Goal: Information Seeking & Learning: Check status

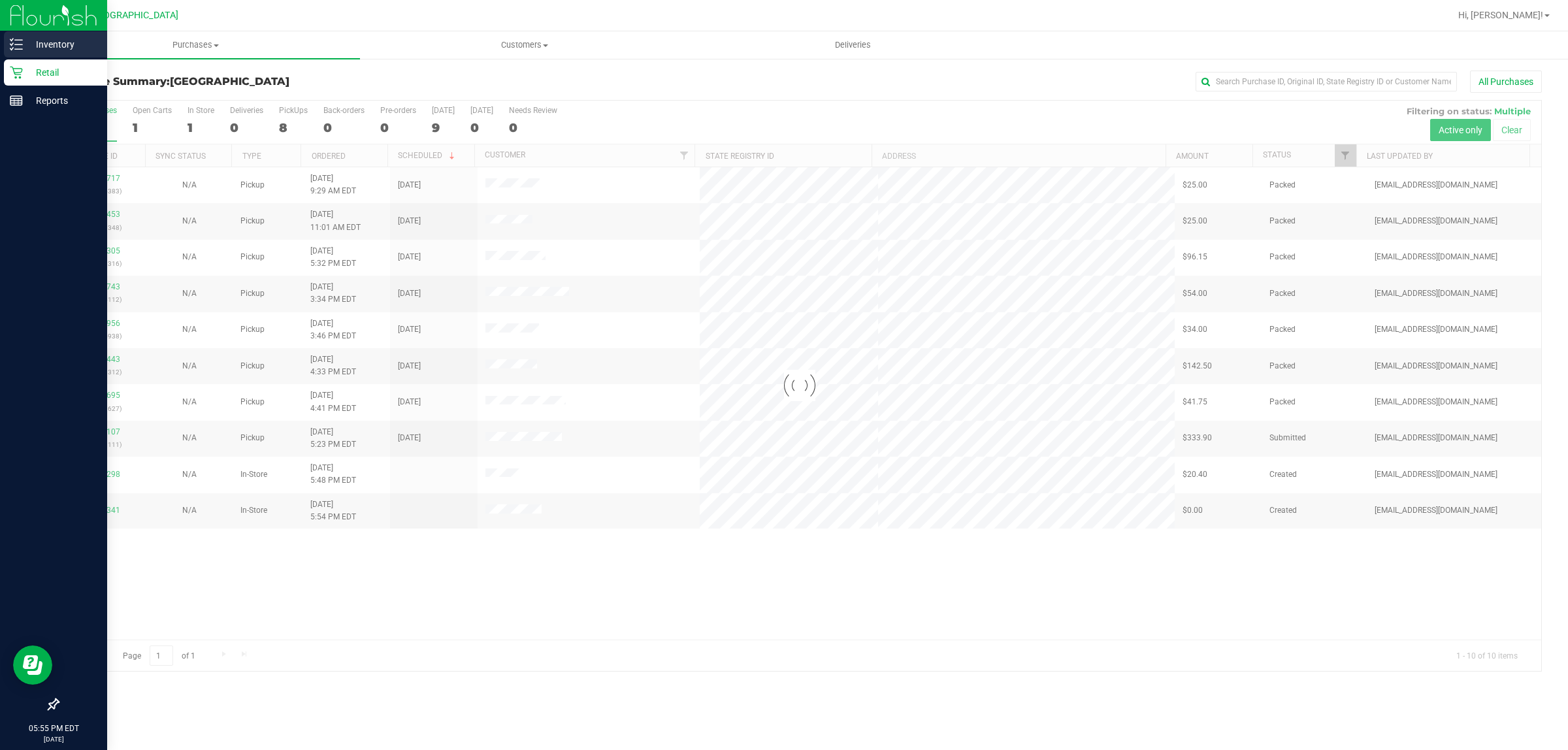
click at [61, 44] on p "Inventory" at bounding box center [62, 44] width 78 height 15
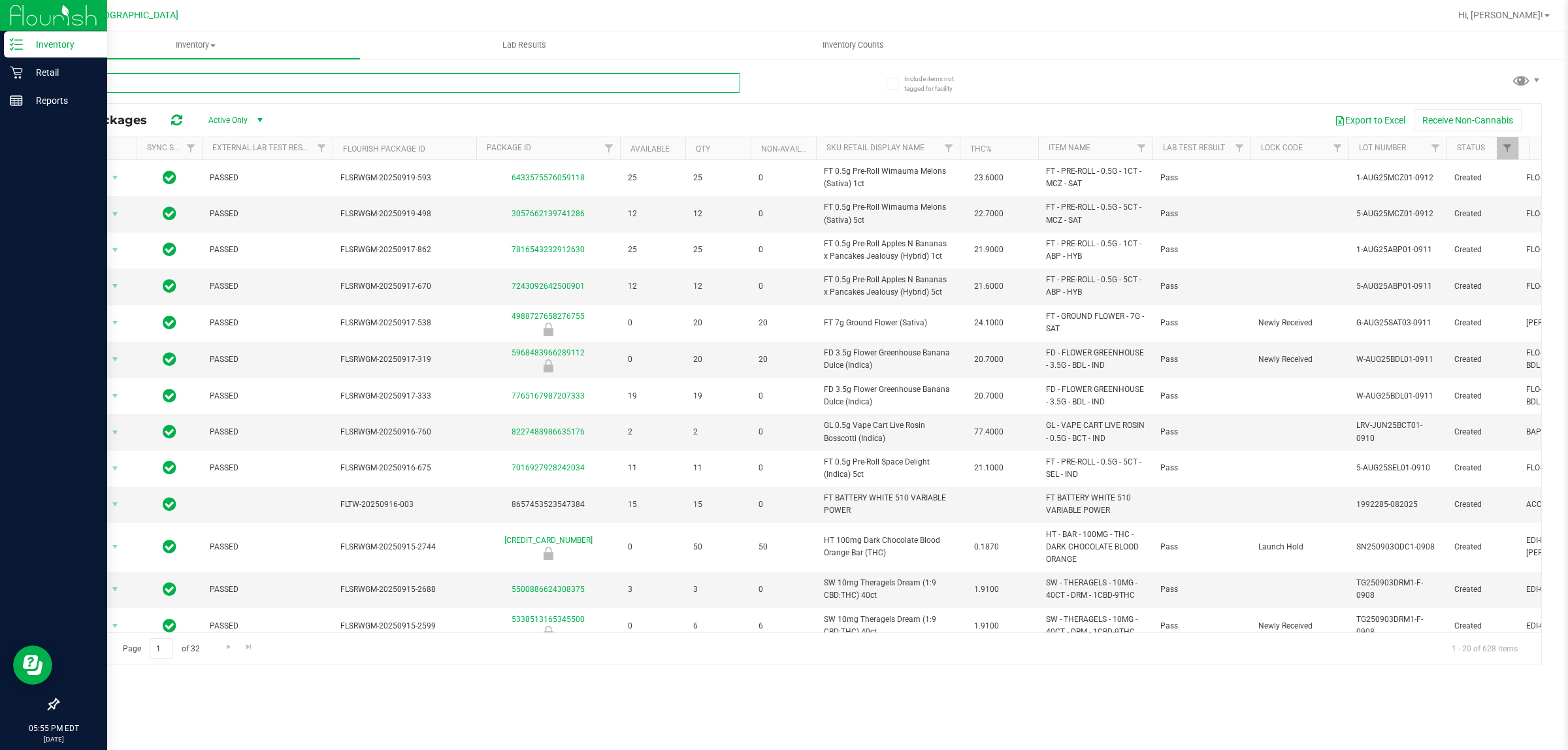
click at [229, 88] on input "text" at bounding box center [399, 83] width 682 height 20
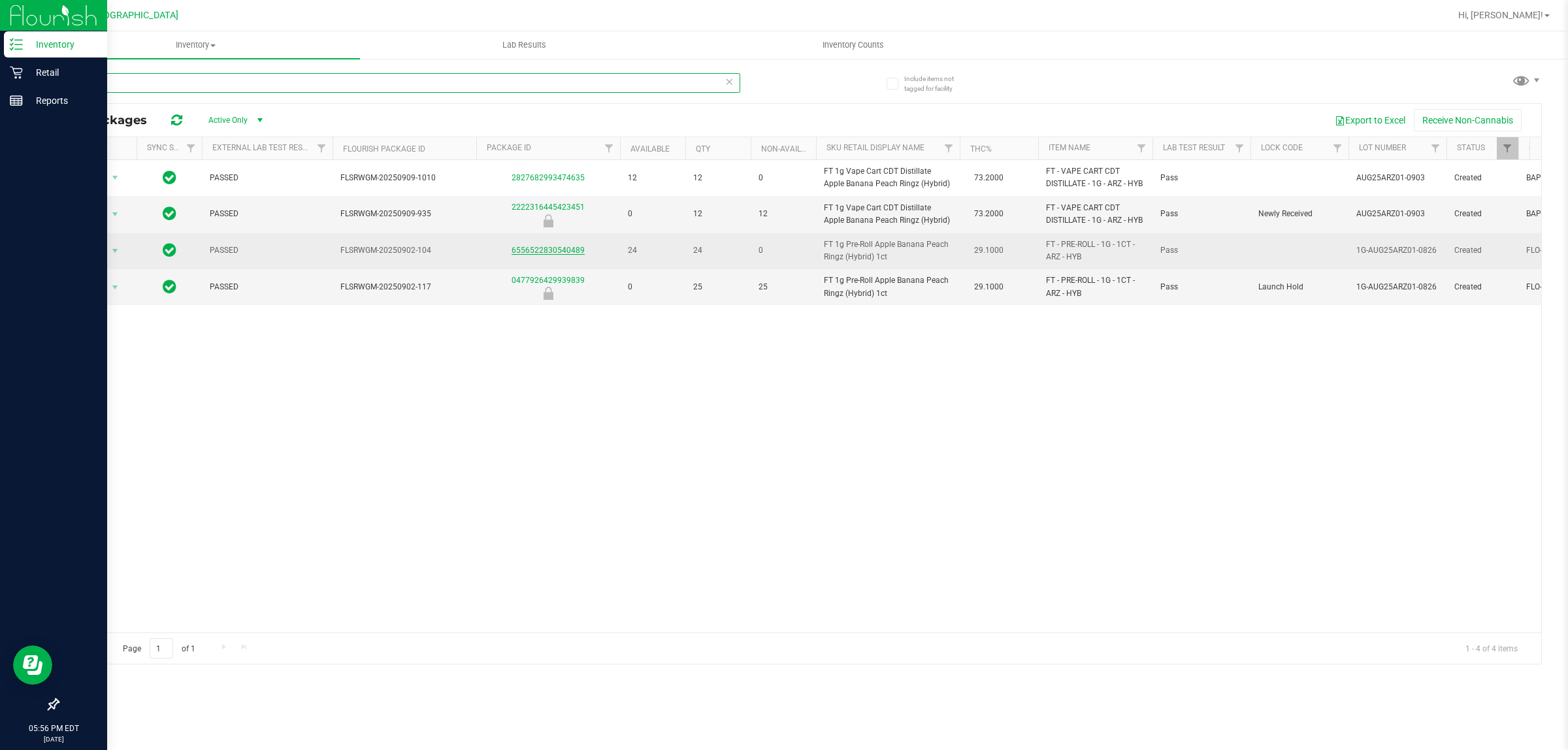
type input "arz"
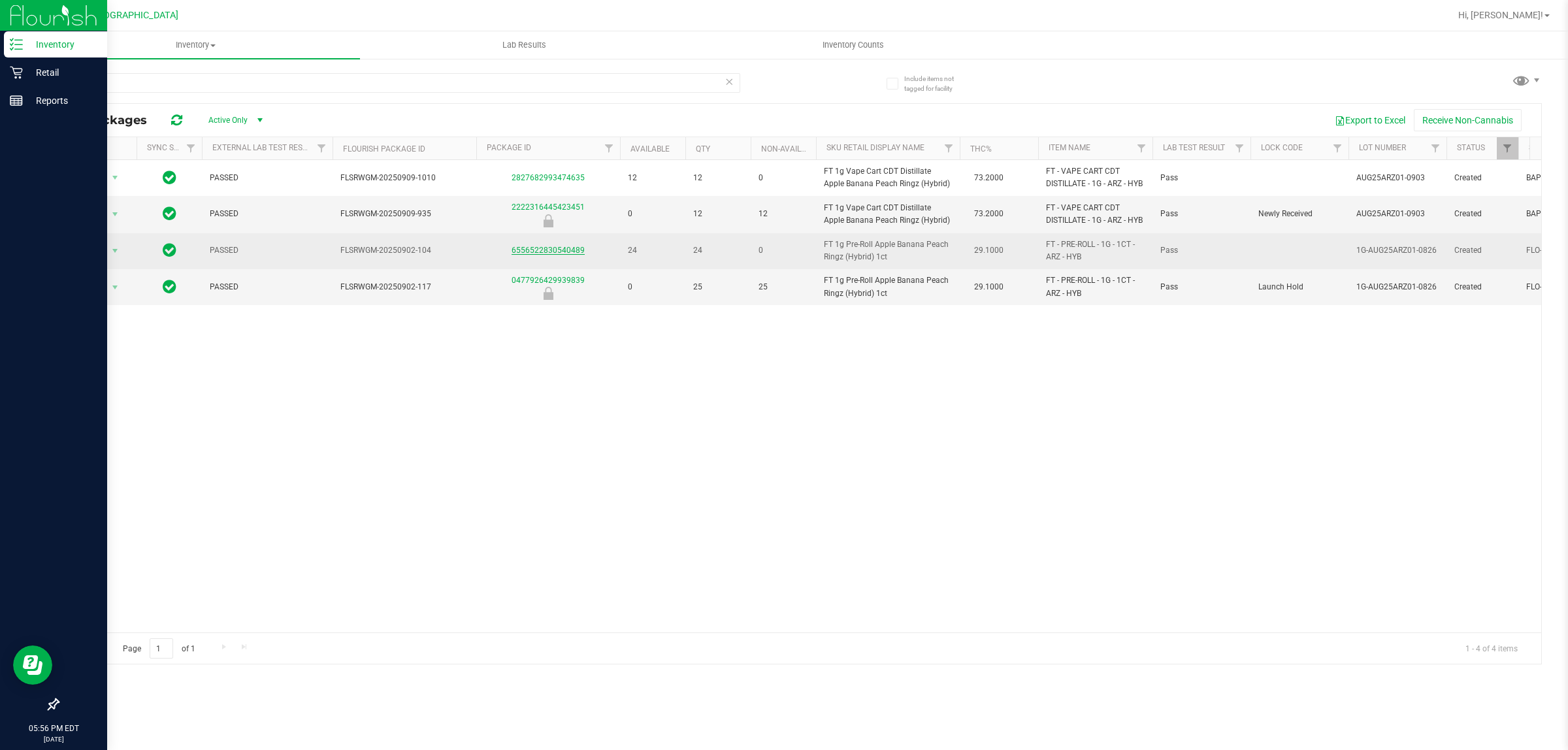
click at [556, 250] on link "6556522830540489" at bounding box center [547, 250] width 73 height 9
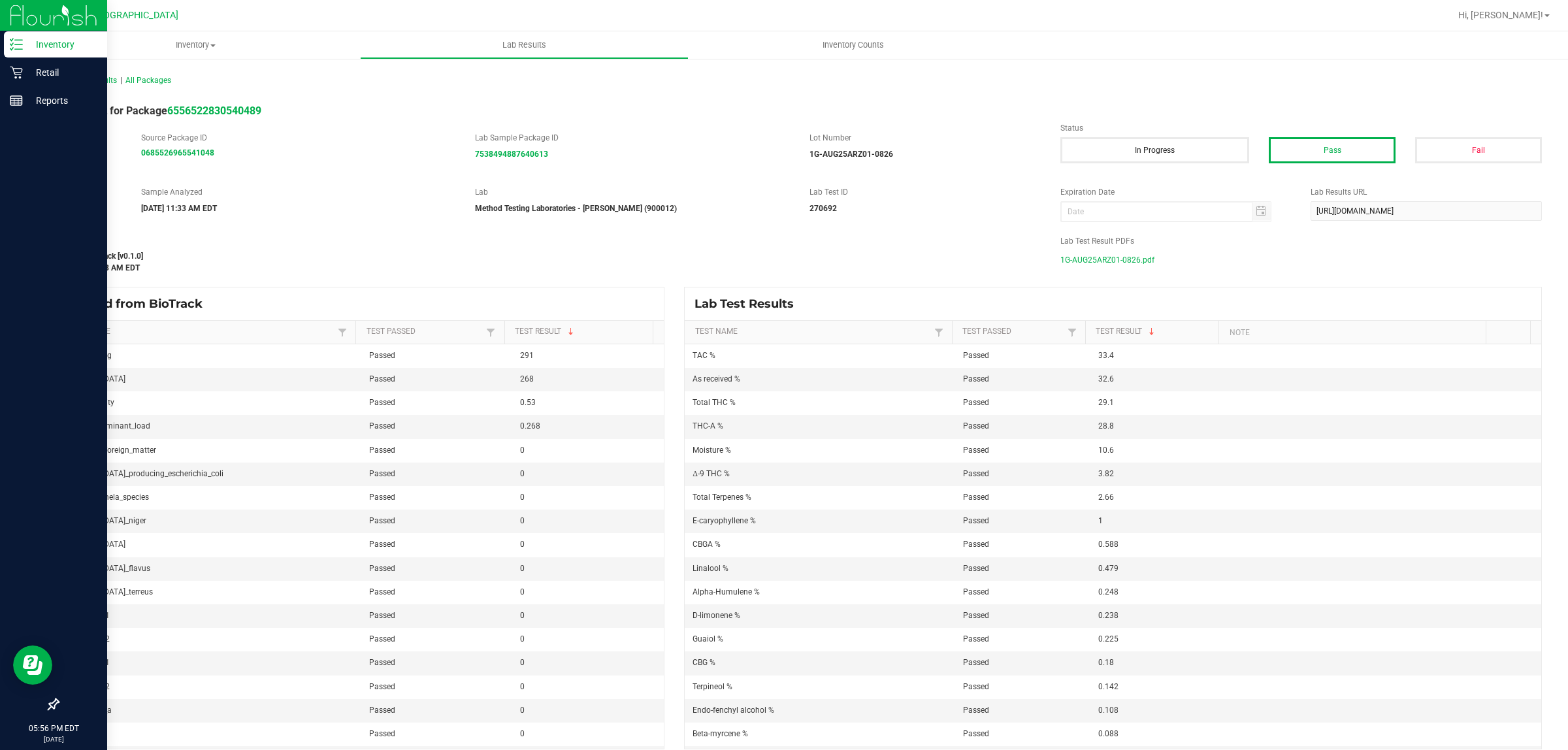
click at [1115, 262] on span "1G-AUG25ARZ01-0826.pdf" at bounding box center [1107, 260] width 94 height 20
